Goal: Task Accomplishment & Management: Use online tool/utility

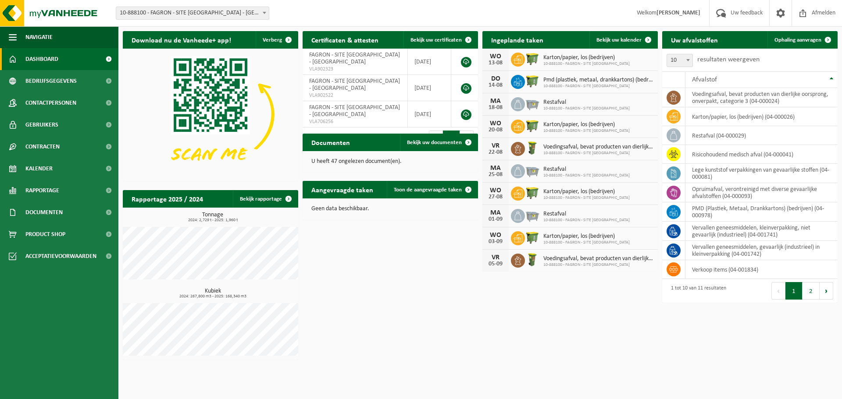
click at [61, 55] on link "Dashboard" at bounding box center [59, 59] width 118 height 22
click at [615, 43] on span "Bekijk uw kalender" at bounding box center [618, 40] width 45 height 6
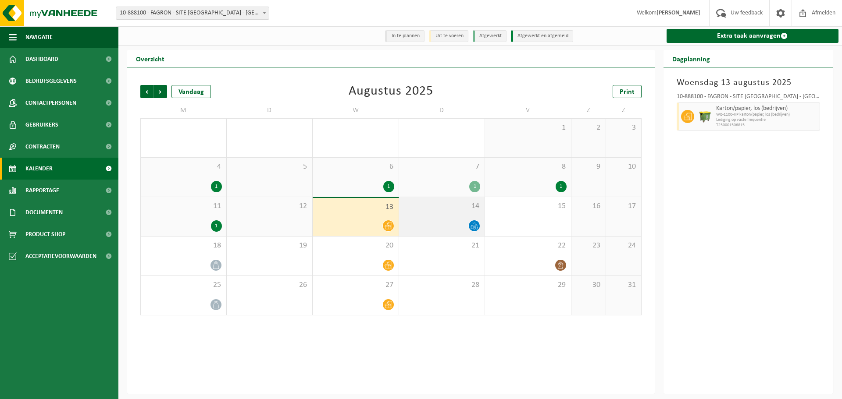
click at [473, 221] on span at bounding box center [474, 225] width 11 height 11
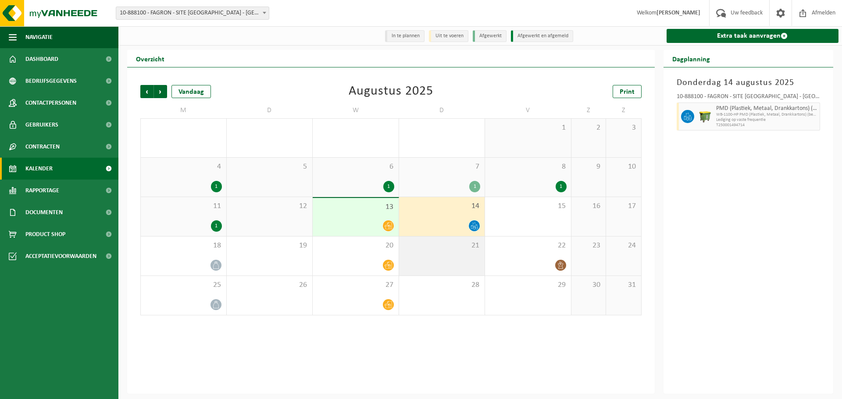
click at [441, 256] on div "21" at bounding box center [442, 256] width 86 height 39
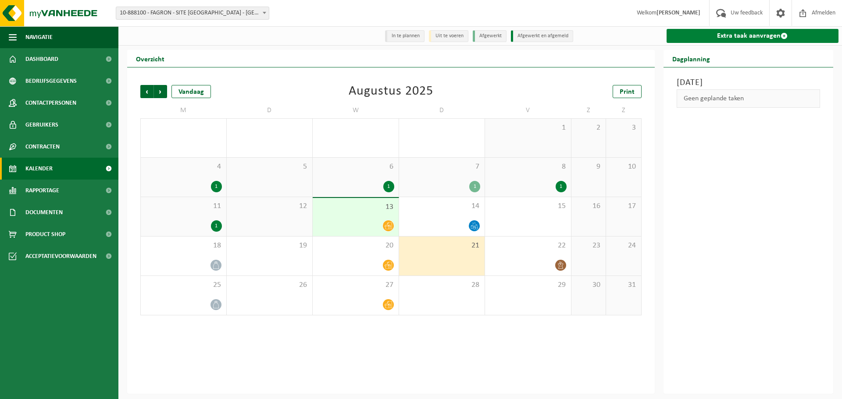
click at [752, 34] on link "Extra taak aanvragen" at bounding box center [752, 36] width 172 height 14
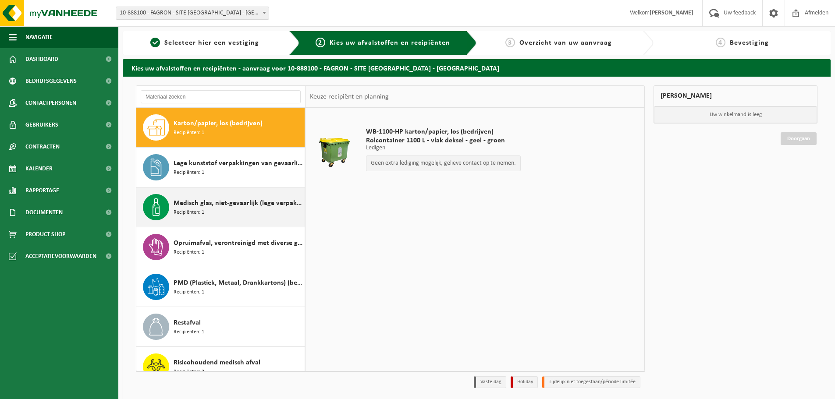
click at [235, 208] on span "Medisch glas, niet-gevaarlijk (lege verpakkingen)" at bounding box center [238, 203] width 129 height 11
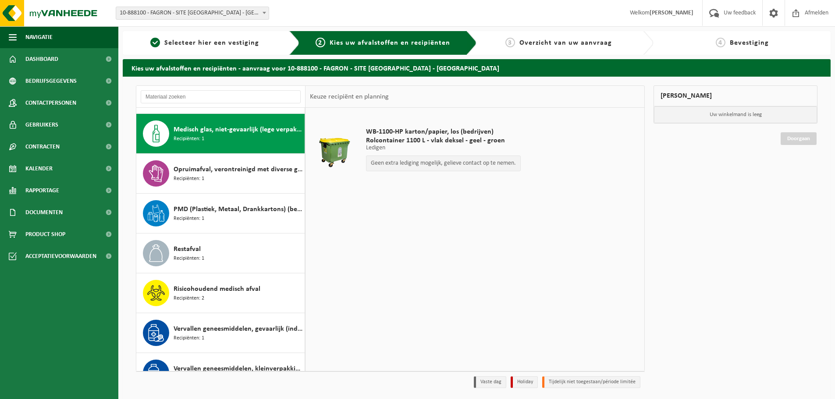
scroll to position [80, 0]
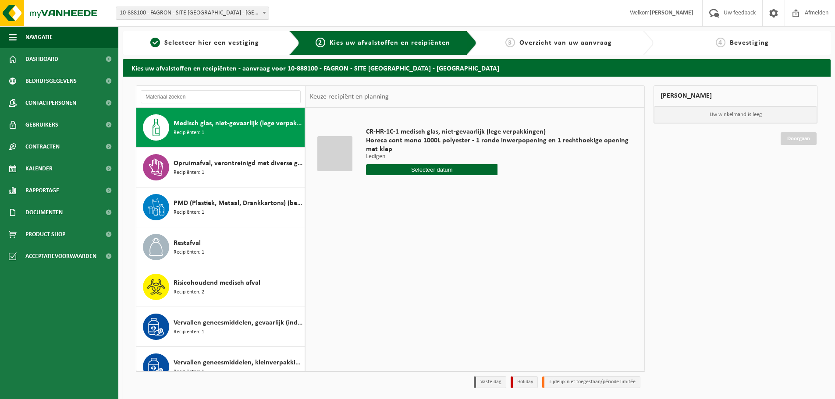
click at [430, 173] on input "text" at bounding box center [432, 169] width 132 height 11
click at [418, 263] on div "21" at bounding box center [420, 262] width 15 height 14
type input "Van [DATE]"
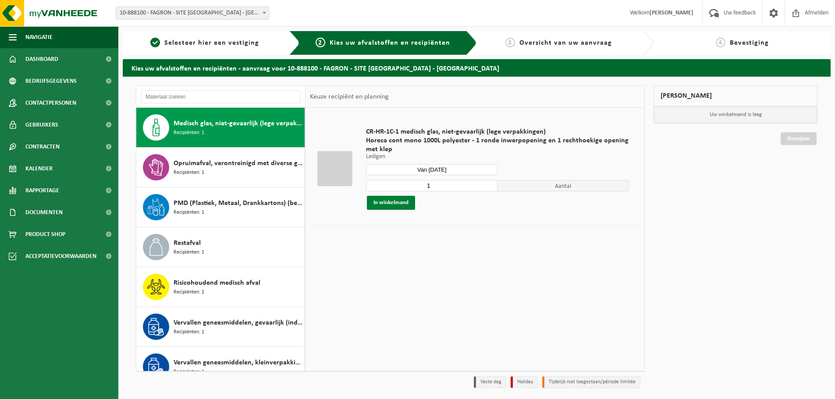
click at [395, 203] on button "In winkelmand" at bounding box center [391, 203] width 48 height 14
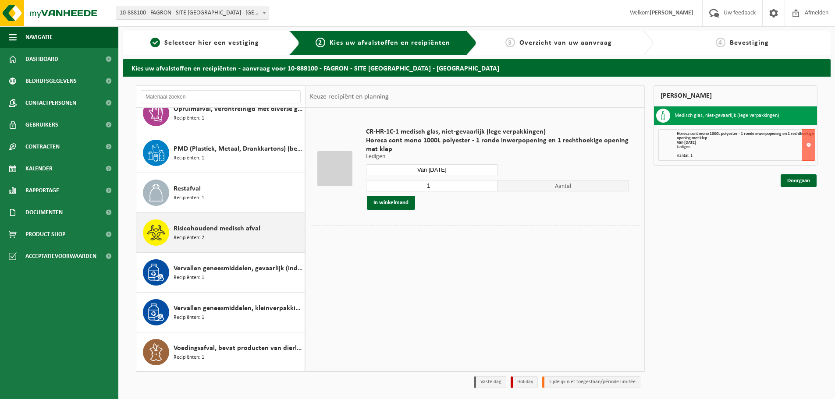
scroll to position [135, 0]
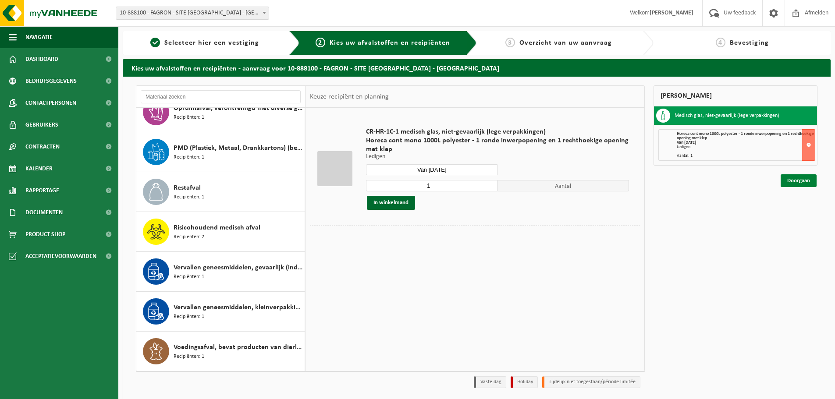
click at [793, 182] on link "Doorgaan" at bounding box center [799, 180] width 36 height 13
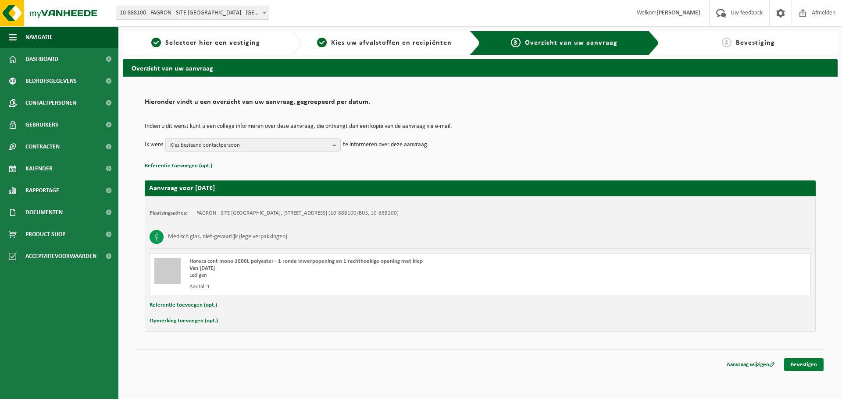
click at [811, 364] on link "Bevestigen" at bounding box center [803, 365] width 39 height 13
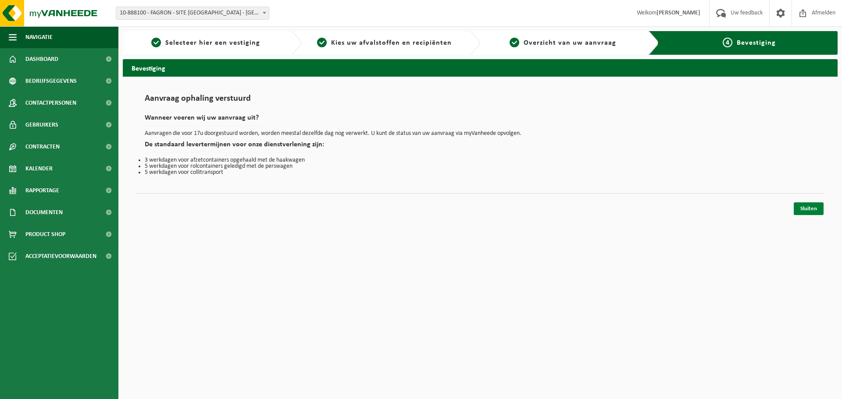
click at [806, 211] on link "Sluiten" at bounding box center [808, 209] width 30 height 13
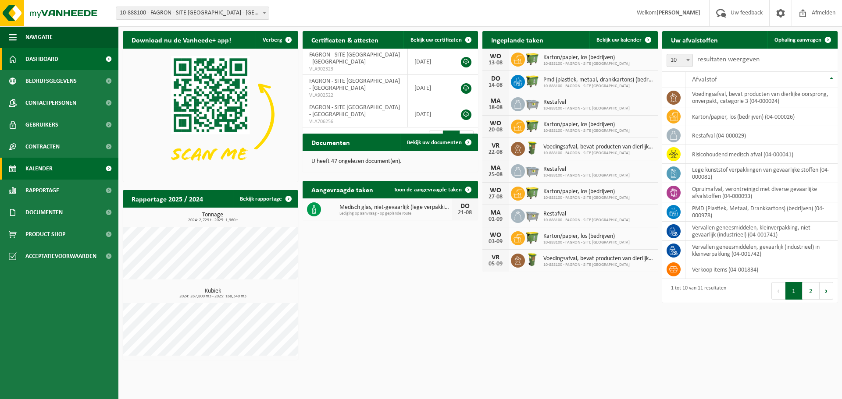
click at [53, 168] on link "Kalender" at bounding box center [59, 169] width 118 height 22
